Goal: Task Accomplishment & Management: Use online tool/utility

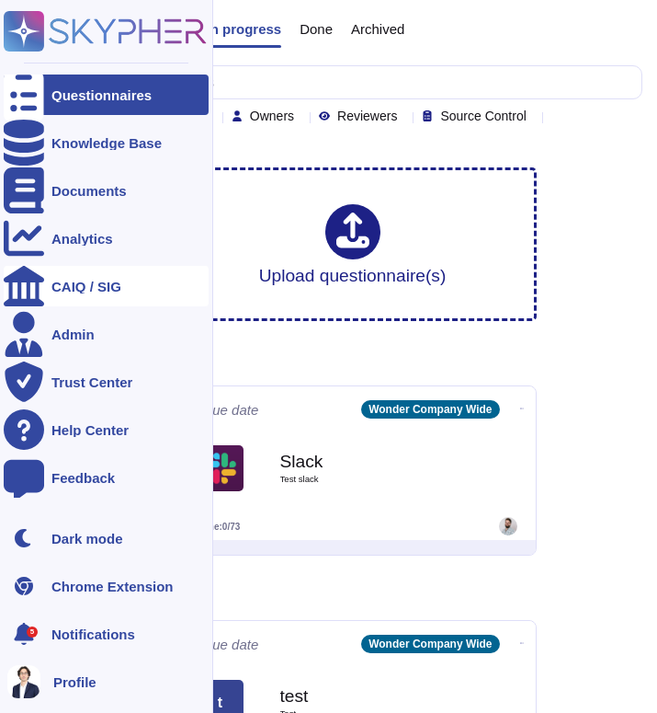
click at [97, 289] on div "CAIQ / SIG" at bounding box center [86, 287] width 70 height 14
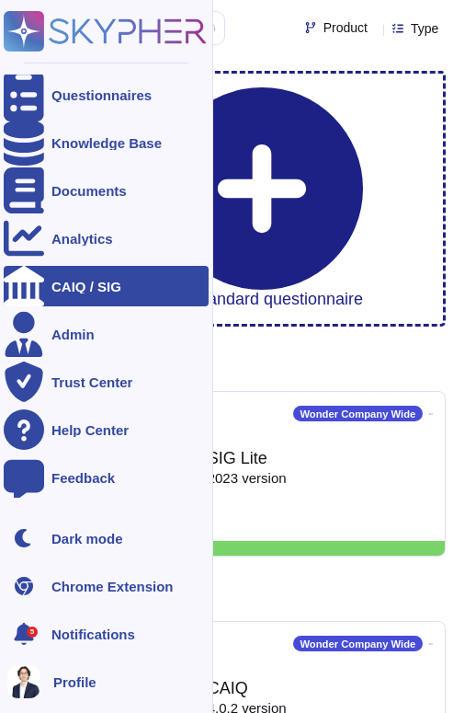
drag, startPoint x: 91, startPoint y: 250, endPoint x: 208, endPoint y: 70, distance: 214.7
click at [0, 0] on div "Questionnaires Knowledge Base Documents Analytics CAIQ / SIG Admin Trust Center…" at bounding box center [106, 356] width 213 height 713
click at [210, 152] on div "Questionnaires Knowledge Base Documents Analytics CAIQ / SIG Admin Trust Center…" at bounding box center [106, 356] width 213 height 713
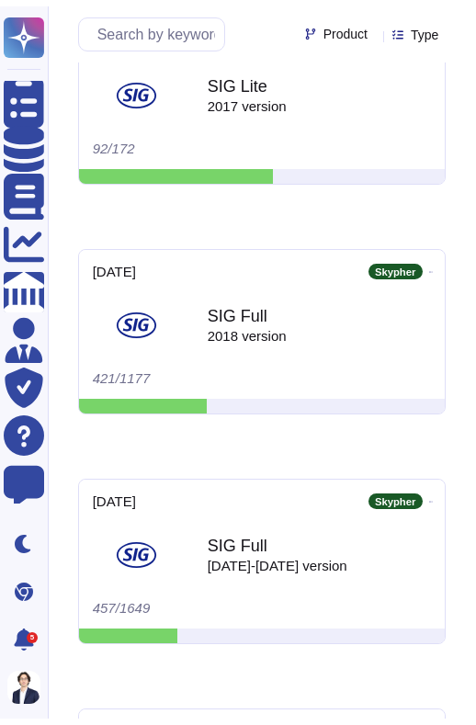
scroll to position [3145, 0]
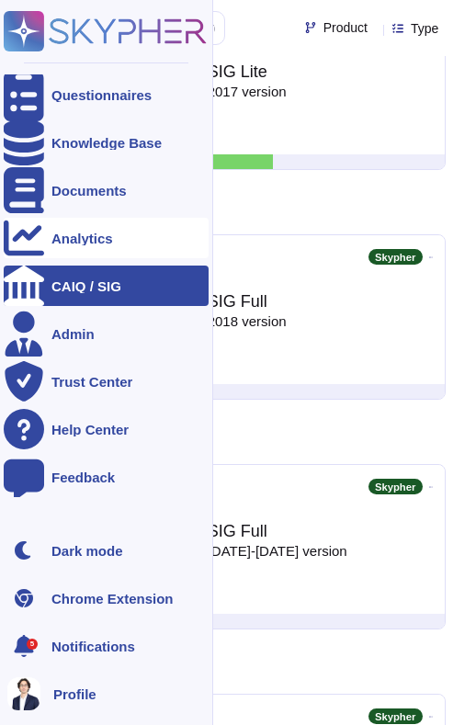
click at [101, 227] on div "Analytics" at bounding box center [106, 238] width 205 height 40
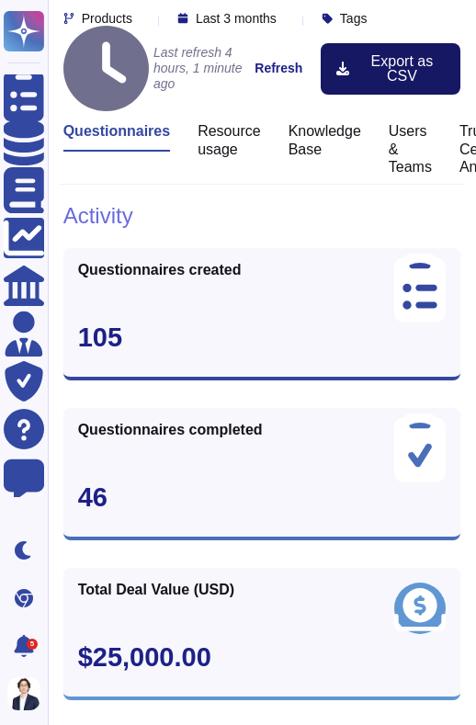
click at [340, 43] on button "Export as CSV" at bounding box center [391, 68] width 140 height 51
